Goal: Task Accomplishment & Management: Use online tool/utility

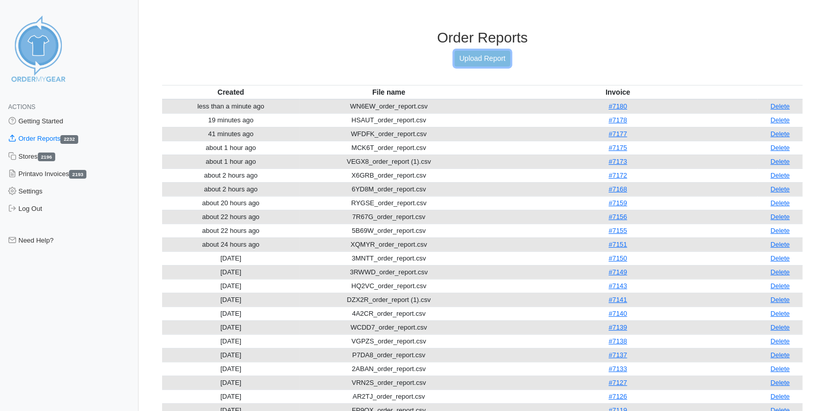
click at [468, 60] on link "Upload Report" at bounding box center [482, 59] width 55 height 16
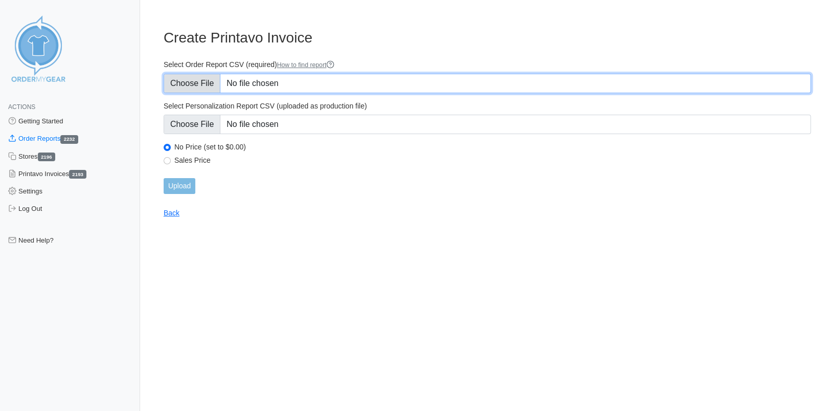
click at [206, 80] on input "Select Order Report CSV (required) How to find report" at bounding box center [487, 83] width 647 height 19
type input "C:\fakepath\7VSR7_order_report.csv"
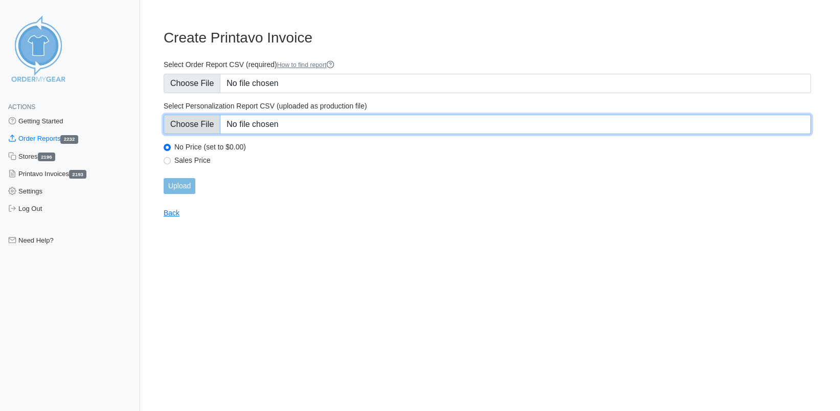
click at [193, 127] on input "Select Personalization Report CSV (uploaded as production file)" at bounding box center [487, 124] width 647 height 19
type input "C:\fakepath\7VSR7_personalization_report.csv"
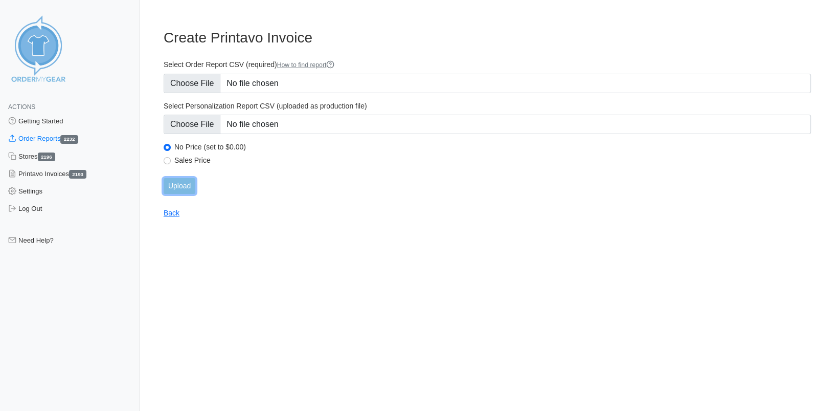
click at [174, 186] on input "Upload" at bounding box center [180, 186] width 32 height 16
